Goal: Find contact information: Find contact information

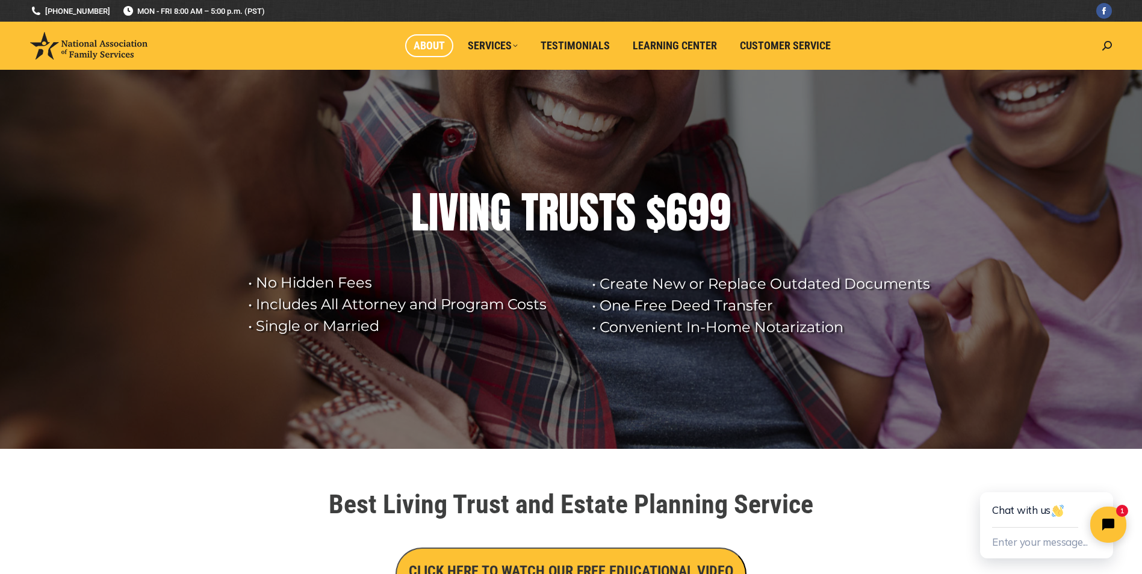
click at [431, 46] on span "About" at bounding box center [429, 45] width 31 height 13
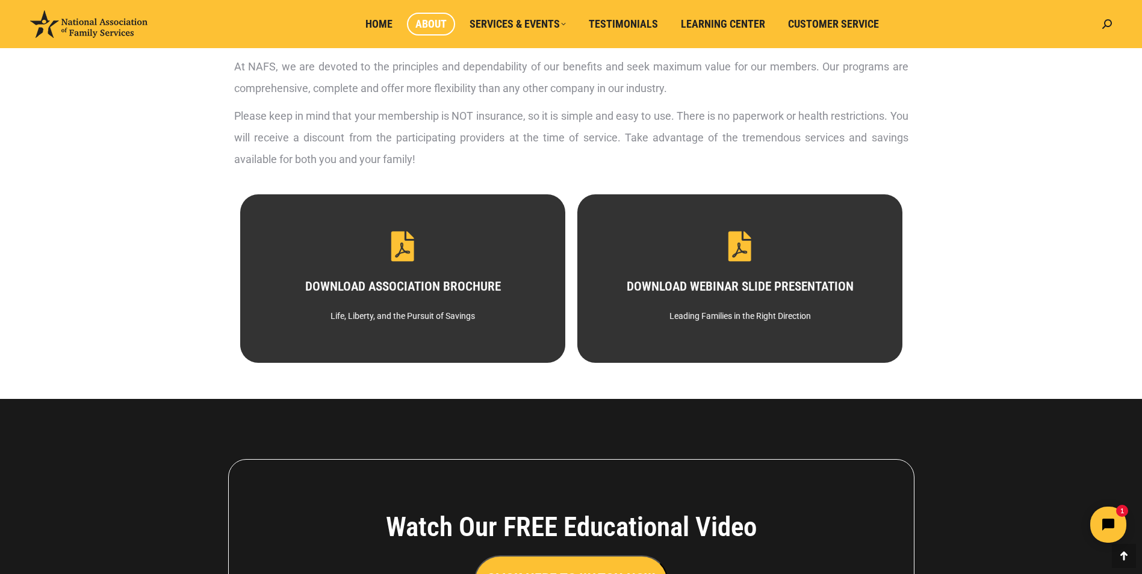
scroll to position [802, 0]
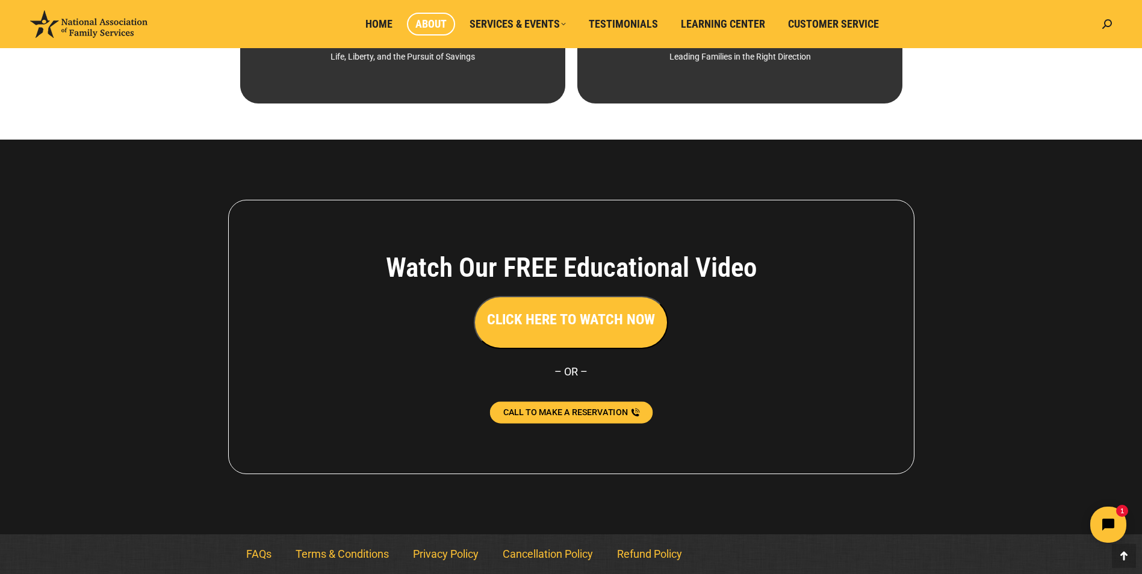
click at [573, 412] on span "CALL TO MAKE A RESERVATION" at bounding box center [565, 412] width 125 height 8
click at [565, 410] on span "CALL TO MAKE A RESERVATION" at bounding box center [565, 412] width 125 height 8
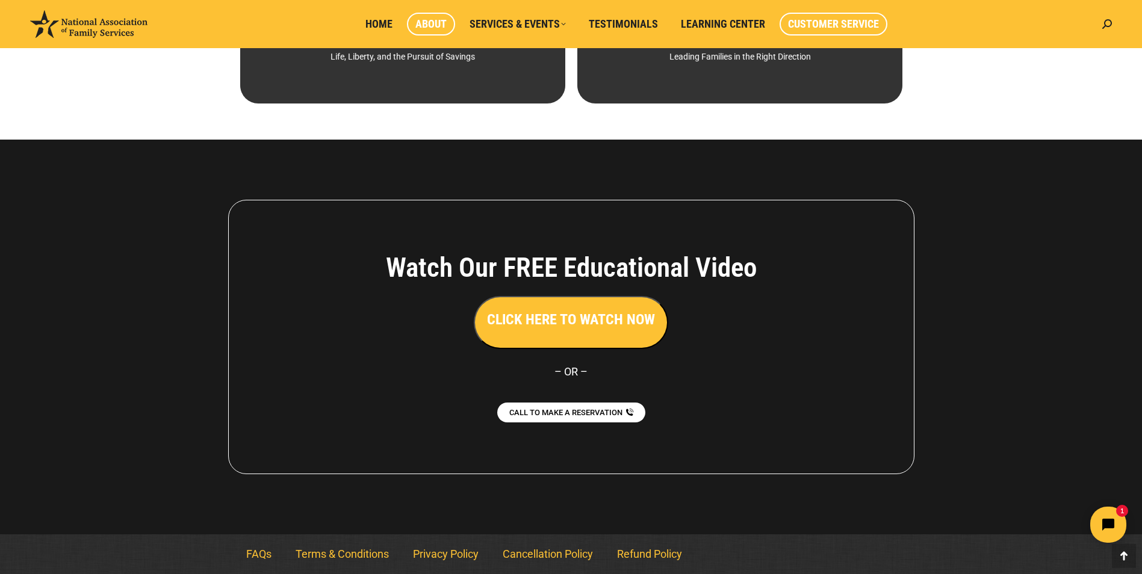
click at [822, 22] on span "Customer Service" at bounding box center [833, 23] width 91 height 13
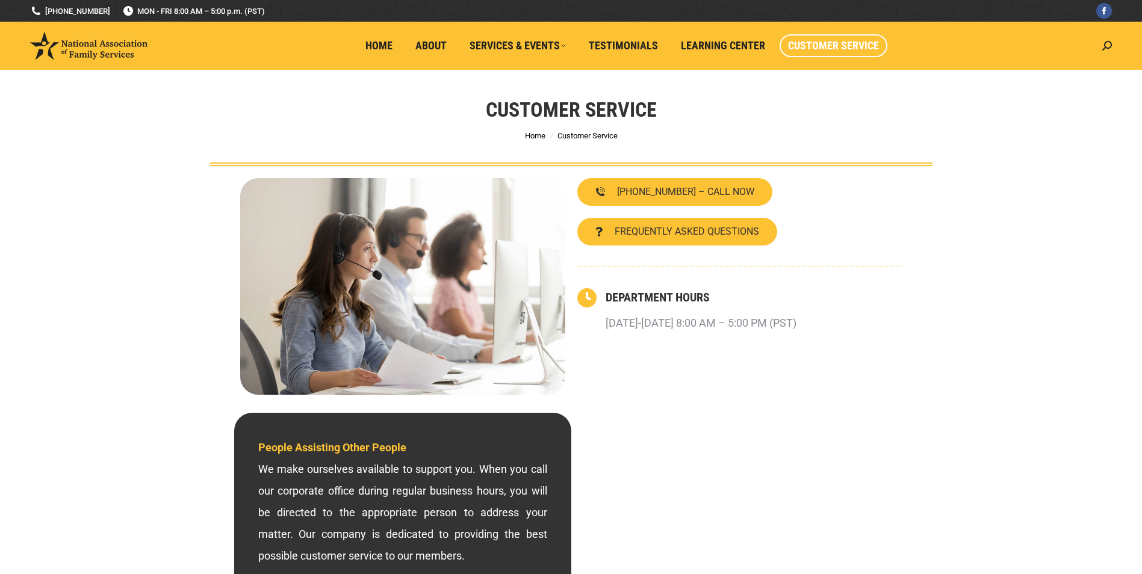
click at [822, 22] on li "Customer Service" at bounding box center [837, 46] width 114 height 48
